Goal: Task Accomplishment & Management: Manage account settings

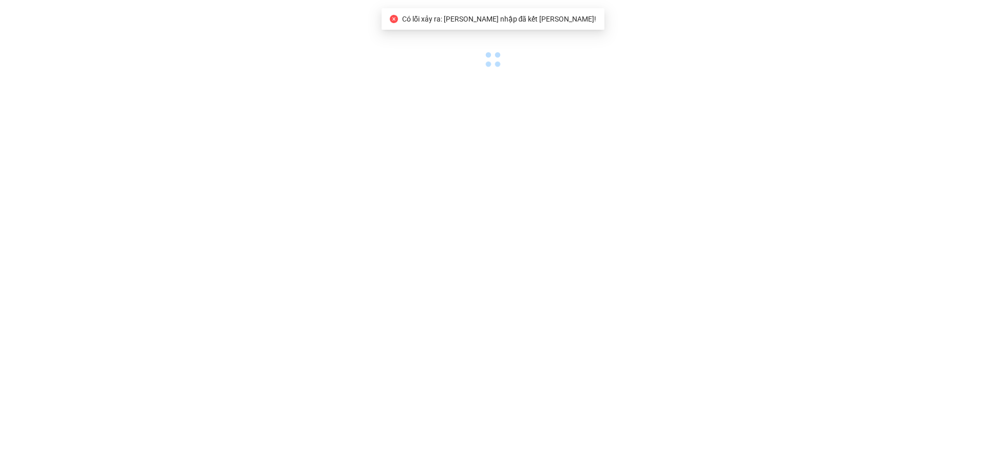
click at [300, 75] on body "Có lỗi xảy ra: [PERSON_NAME] nhập đã kết [PERSON_NAME]!" at bounding box center [493, 225] width 986 height 451
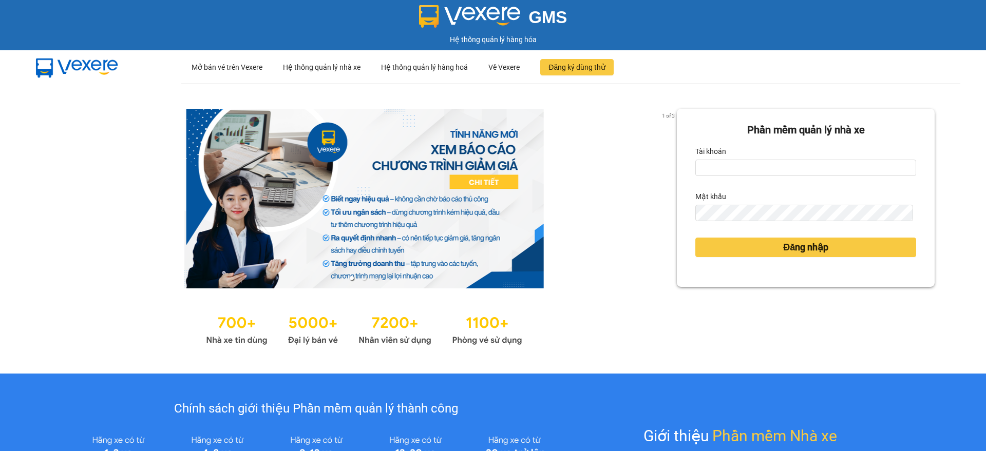
click at [707, 146] on label "Tài khoản" at bounding box center [710, 151] width 31 height 16
click at [707, 160] on input "Tài khoản" at bounding box center [805, 168] width 221 height 16
click at [711, 162] on input "Tài khoản" at bounding box center [805, 168] width 221 height 16
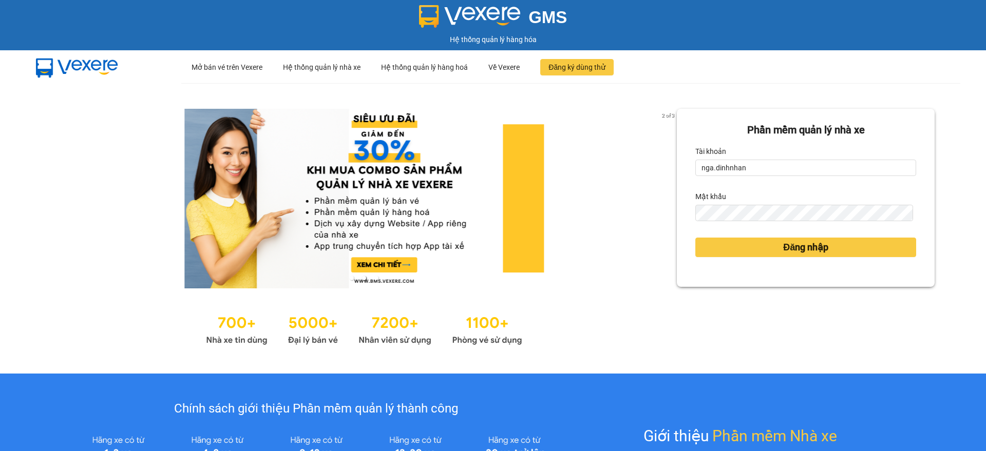
click at [741, 177] on form "Phần mềm quản lý nhà xe Tài khoản nga.dinhnhan Mật khẩu Đăng nhập" at bounding box center [805, 197] width 221 height 151
click at [745, 164] on input "nga.dinhnhan" at bounding box center [805, 168] width 221 height 16
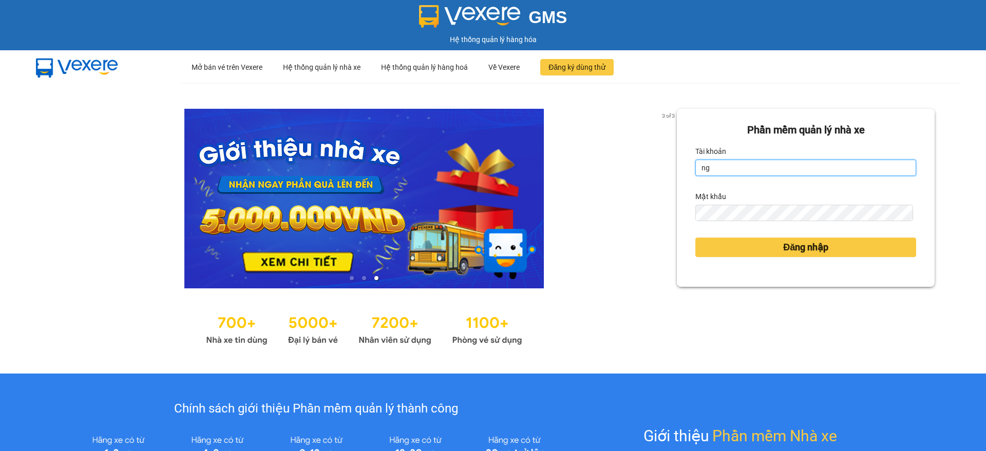
type input "n"
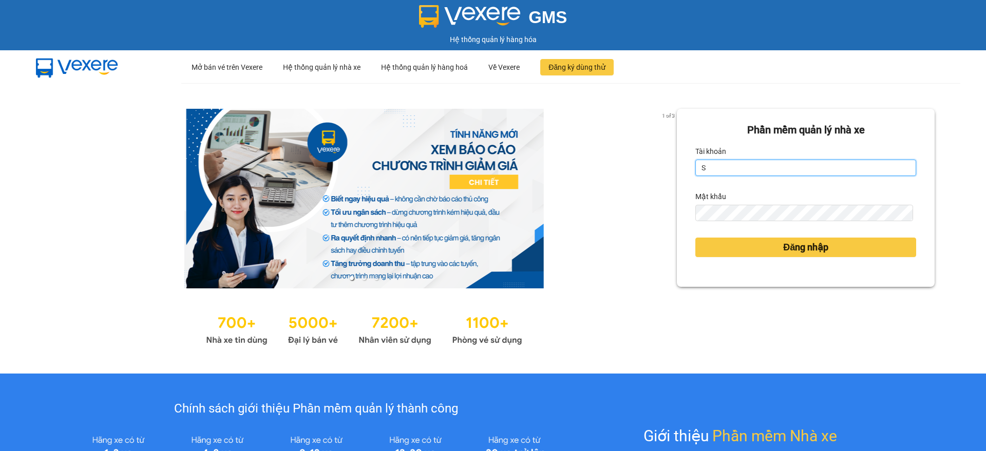
type input "son.dinhnhan"
